Goal: Navigation & Orientation: Find specific page/section

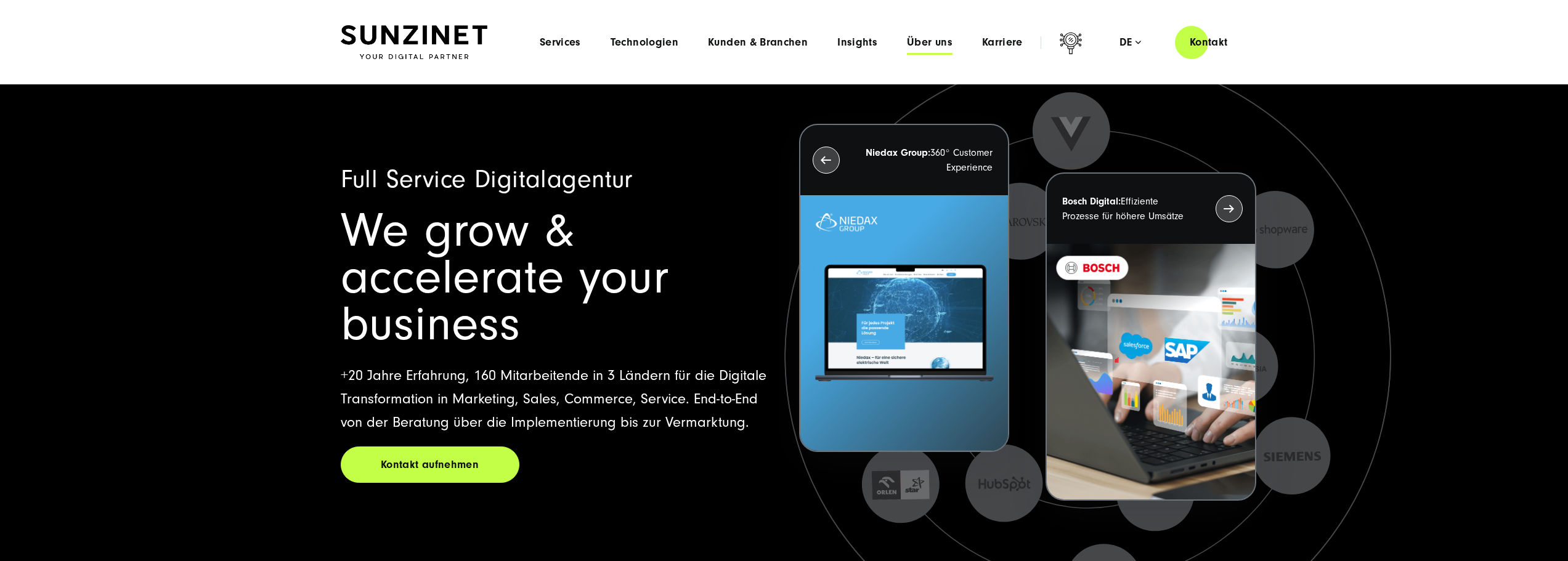
click at [929, 42] on span "Über uns" at bounding box center [929, 42] width 46 height 12
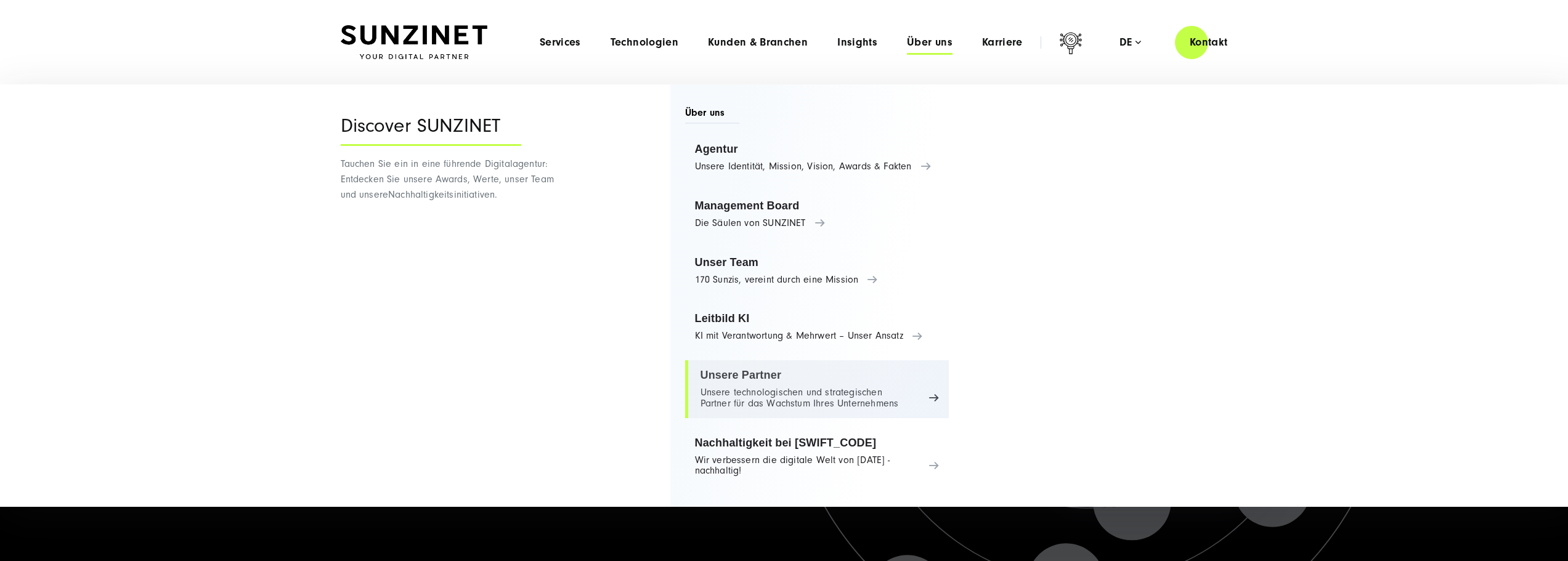
click at [752, 373] on link "Unsere Partner Unsere technologischen und strategischen Partner für das Wachstu…" at bounding box center [816, 389] width 264 height 58
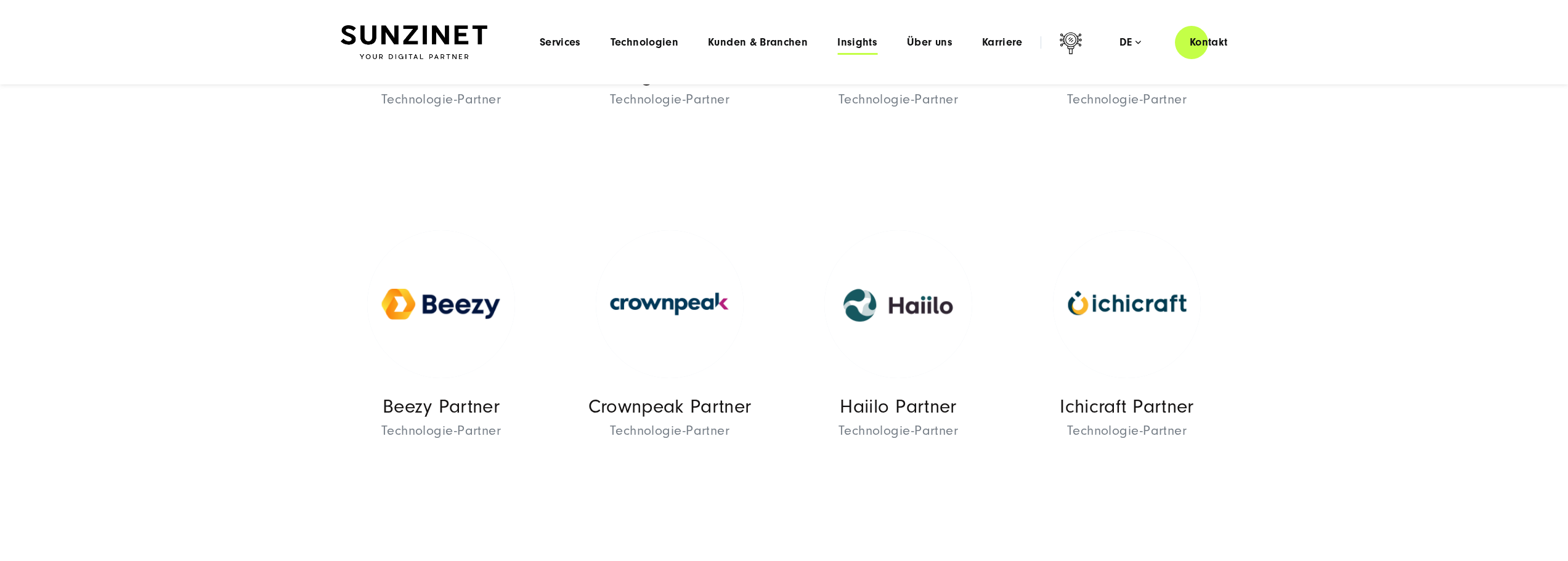
scroll to position [1417, 0]
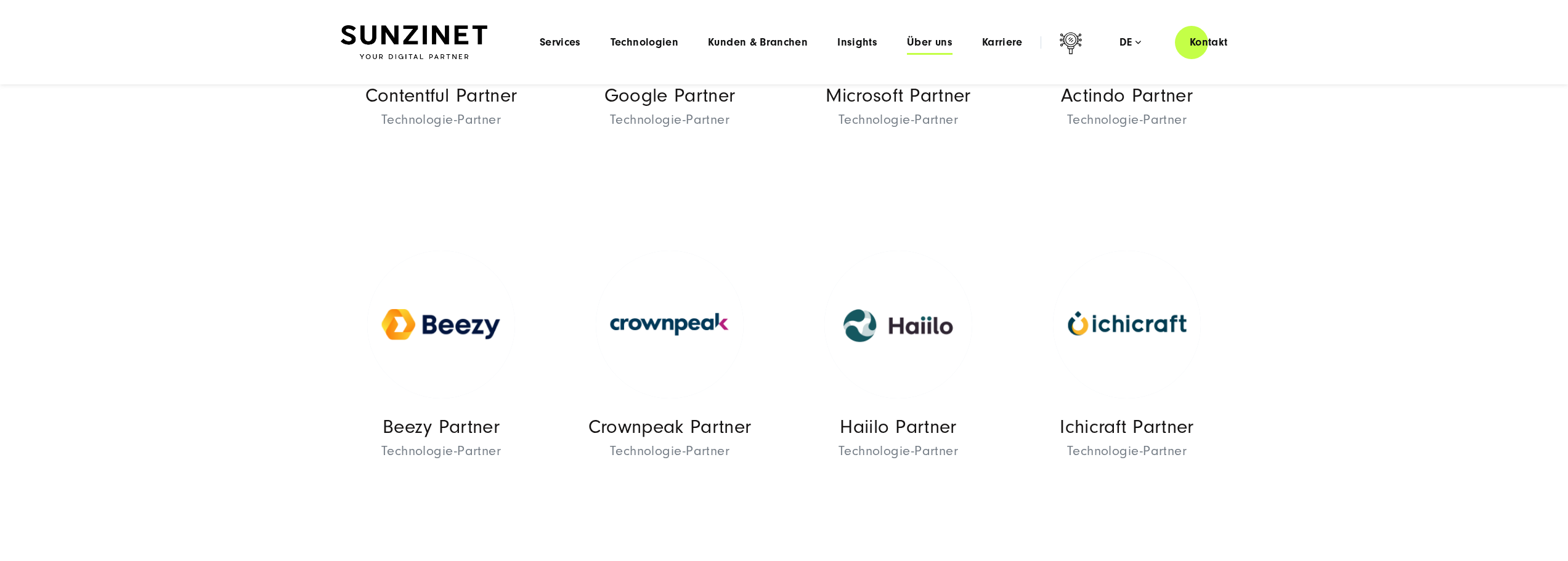
click at [941, 45] on span "Über uns" at bounding box center [929, 42] width 46 height 12
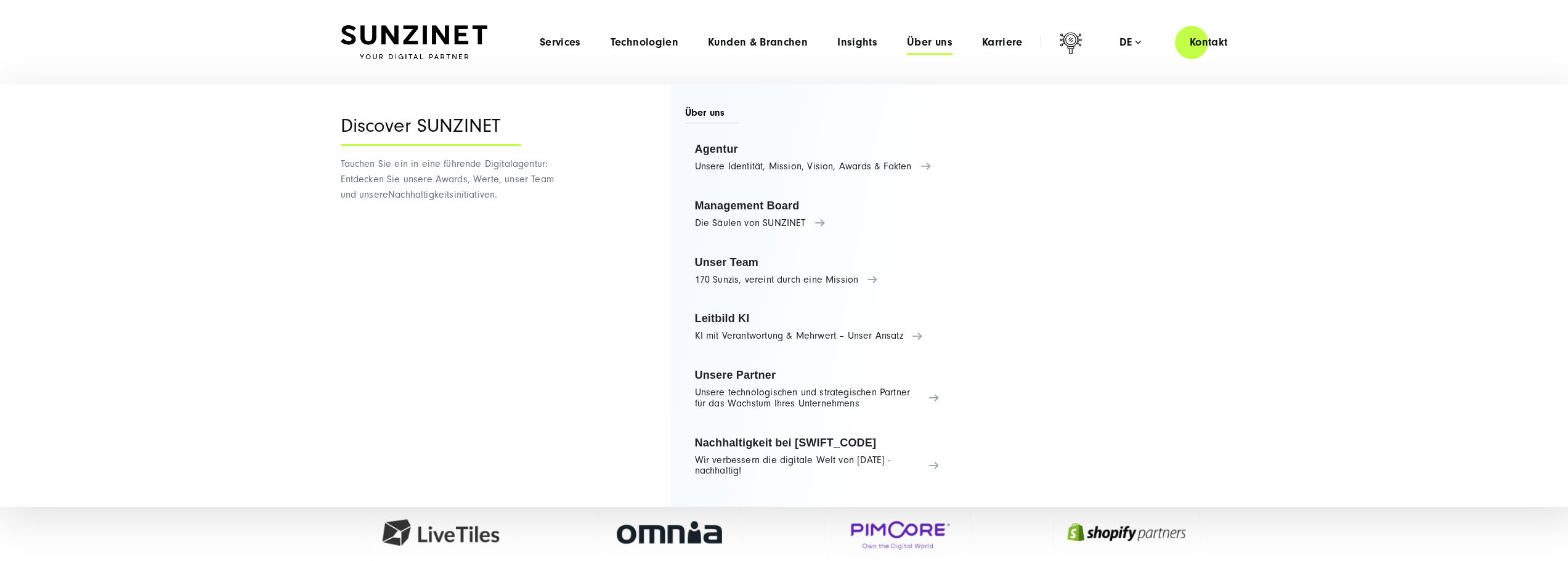
scroll to position [1479, 0]
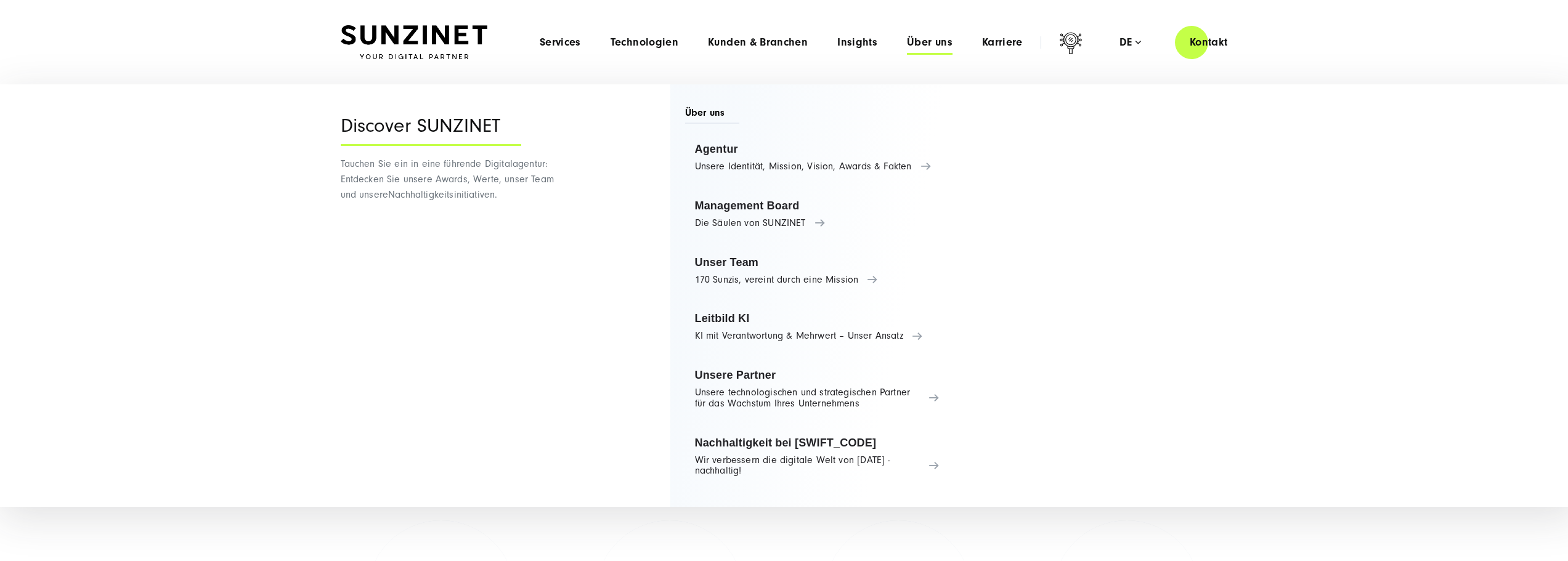
drag, startPoint x: 1283, startPoint y: 296, endPoint x: 1006, endPoint y: 350, distance: 282.2
click at [1283, 296] on div "Menu Discover SUNZINET Tauchen Sie ein in eine führende Digitalagentur: Entdeck…" at bounding box center [789, 295] width 1578 height 422
click at [922, 45] on span "Über uns" at bounding box center [929, 42] width 46 height 12
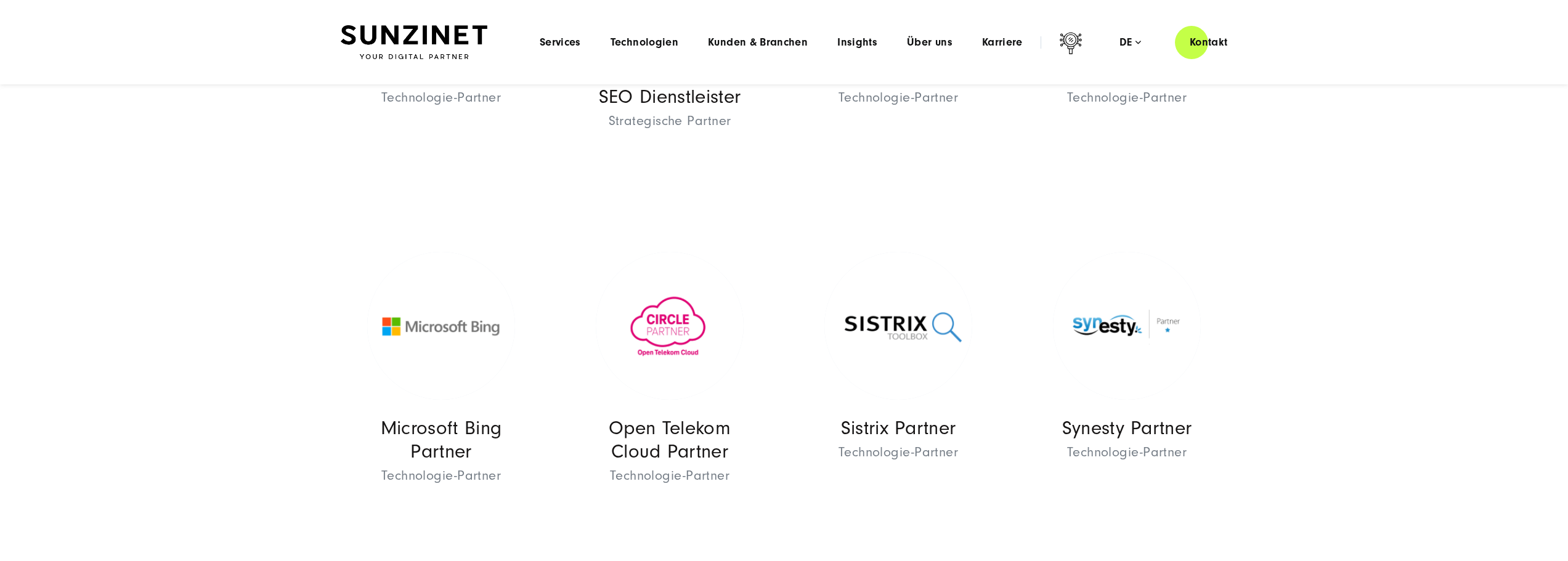
scroll to position [3143, 0]
click at [658, 40] on span "Technologien" at bounding box center [644, 42] width 68 height 12
click at [573, 40] on span "Services" at bounding box center [560, 42] width 41 height 12
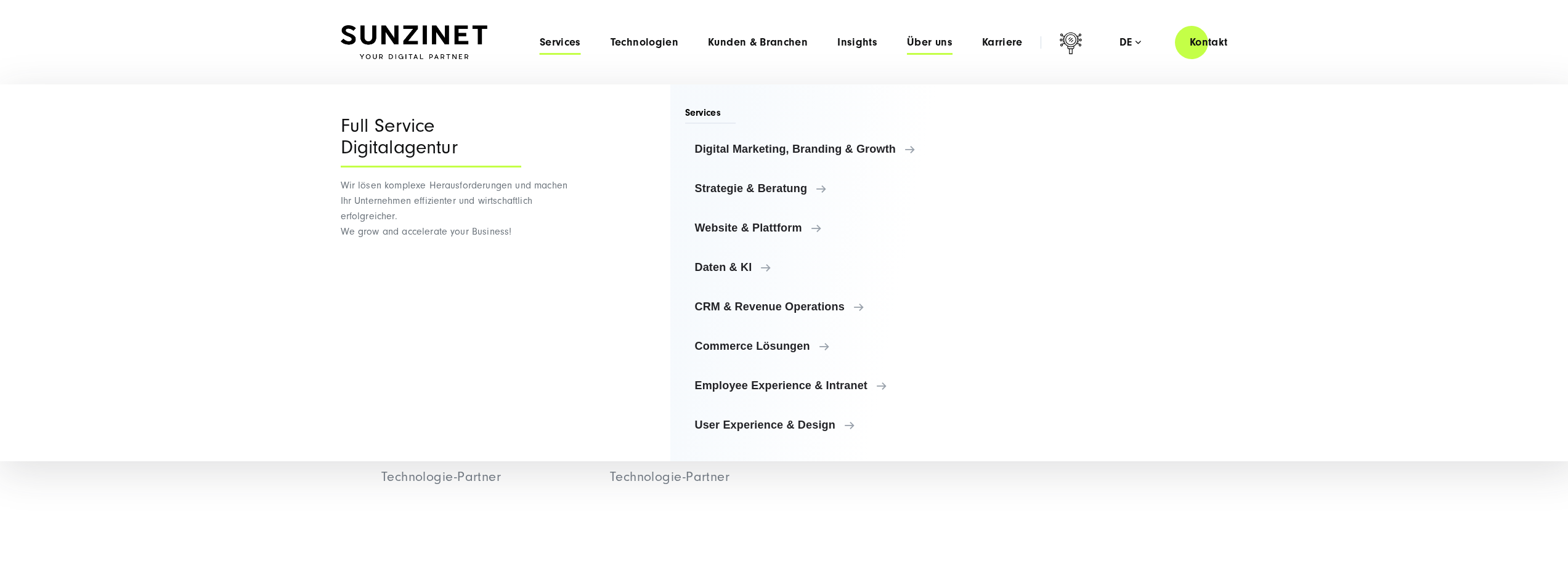
click at [934, 41] on span "Über uns" at bounding box center [929, 42] width 46 height 12
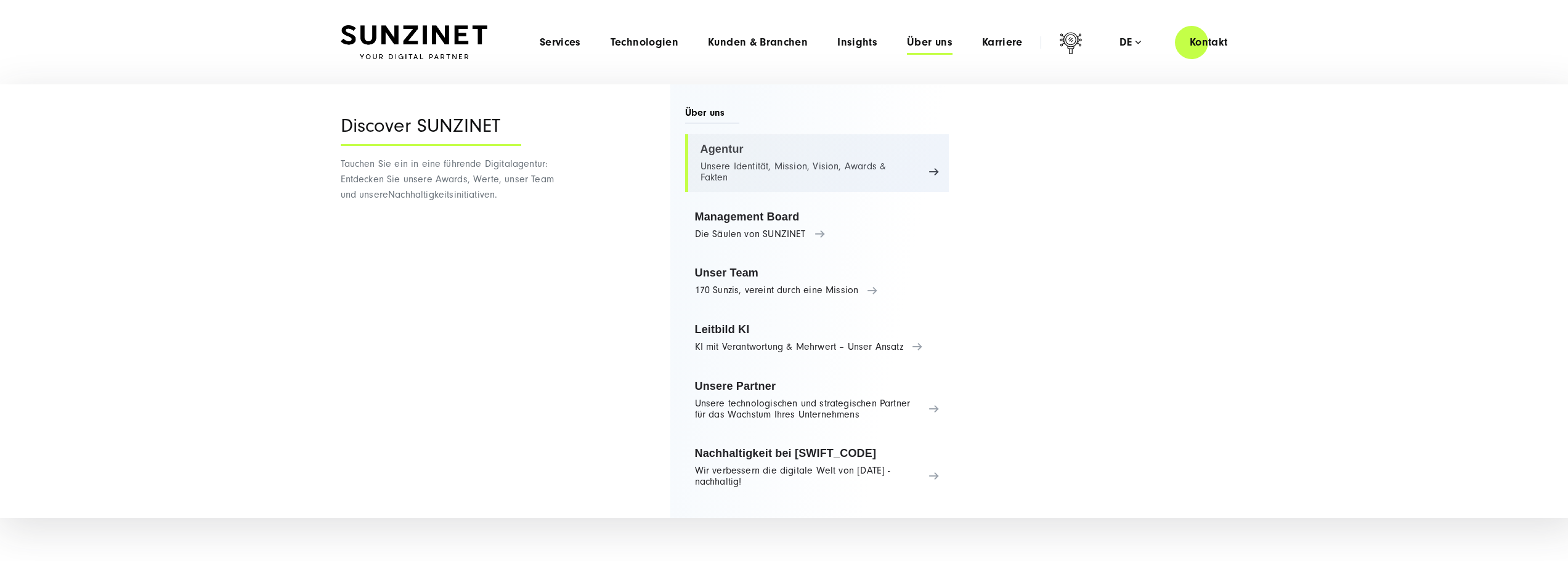
click at [900, 161] on link "Agentur Unsere Identität, Mission, Vision, Awards & Fakten" at bounding box center [816, 163] width 264 height 58
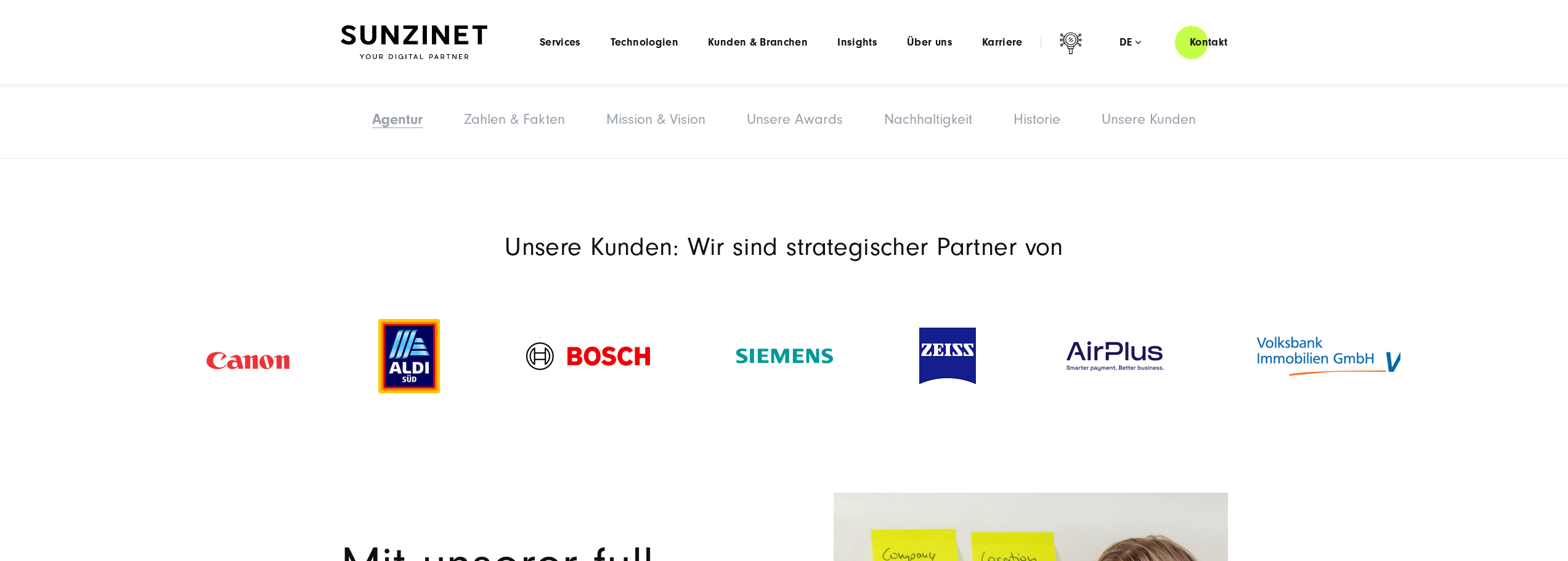
scroll to position [863, 0]
